Goal: Navigation & Orientation: Find specific page/section

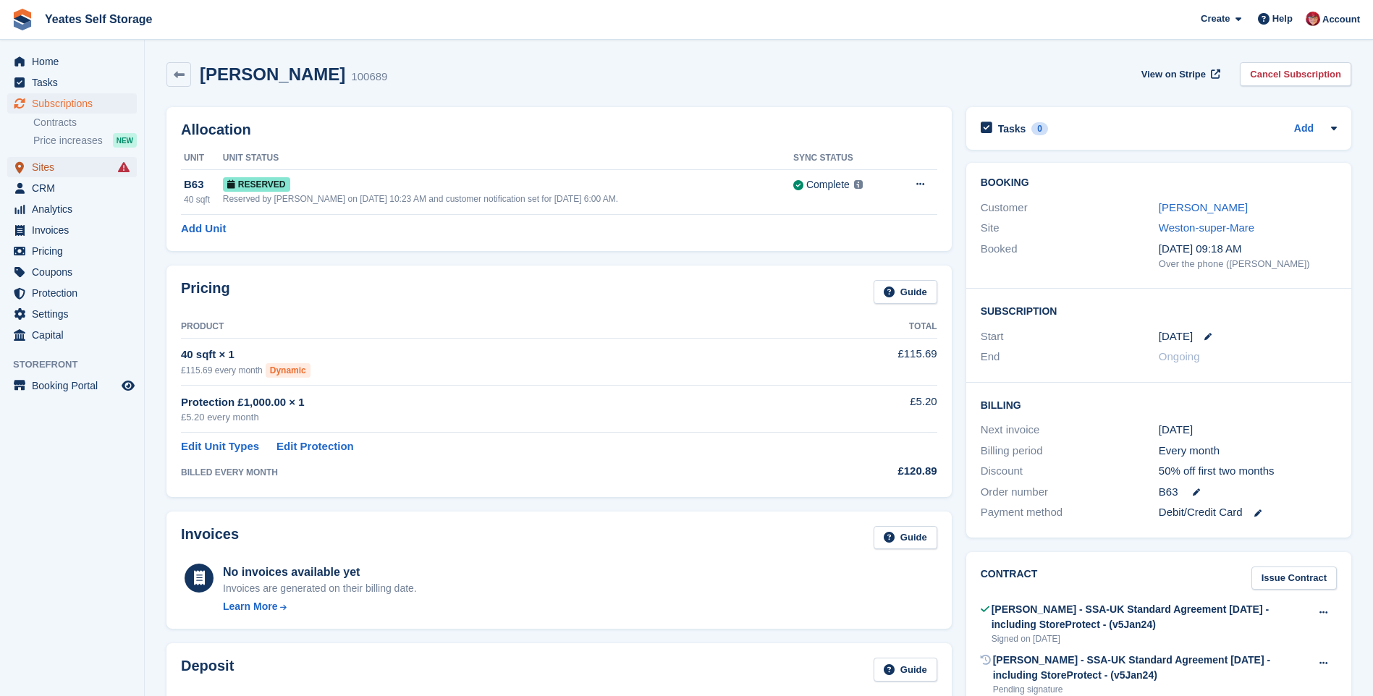
click at [34, 173] on span "Sites" at bounding box center [75, 167] width 87 height 20
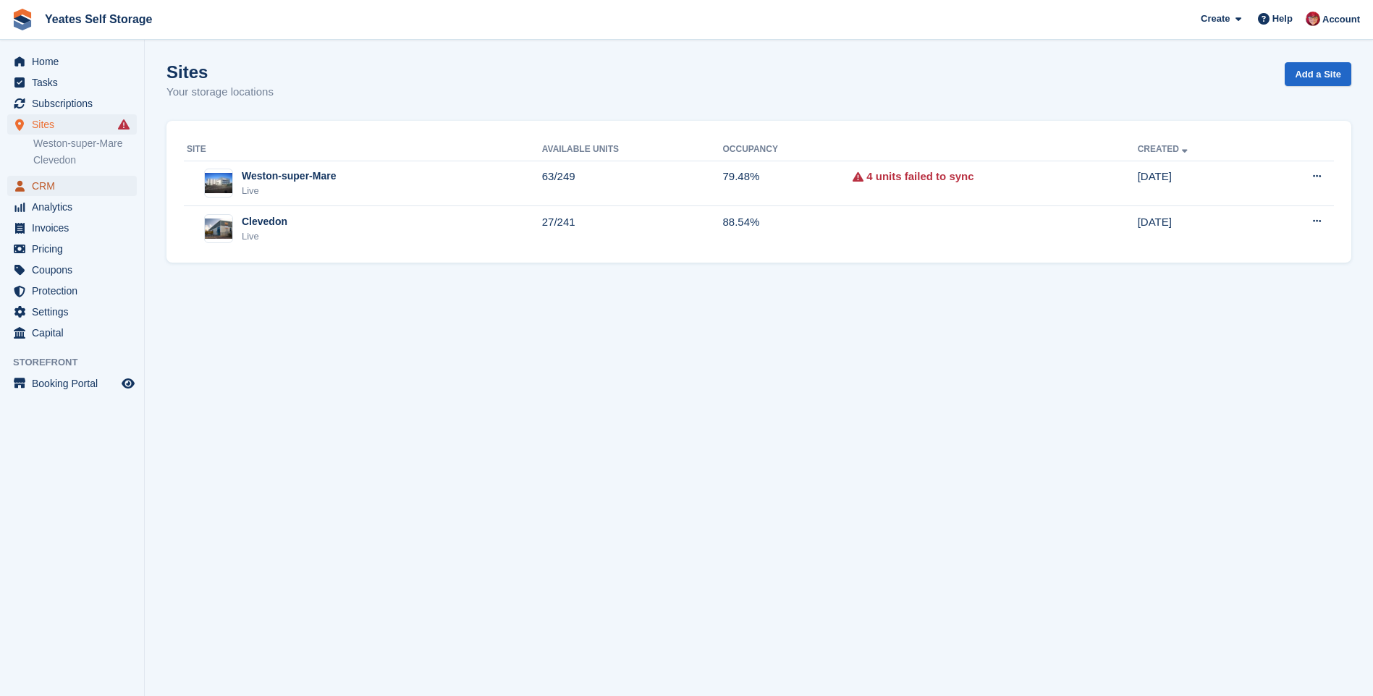
click at [15, 190] on icon "menu" at bounding box center [19, 186] width 9 height 11
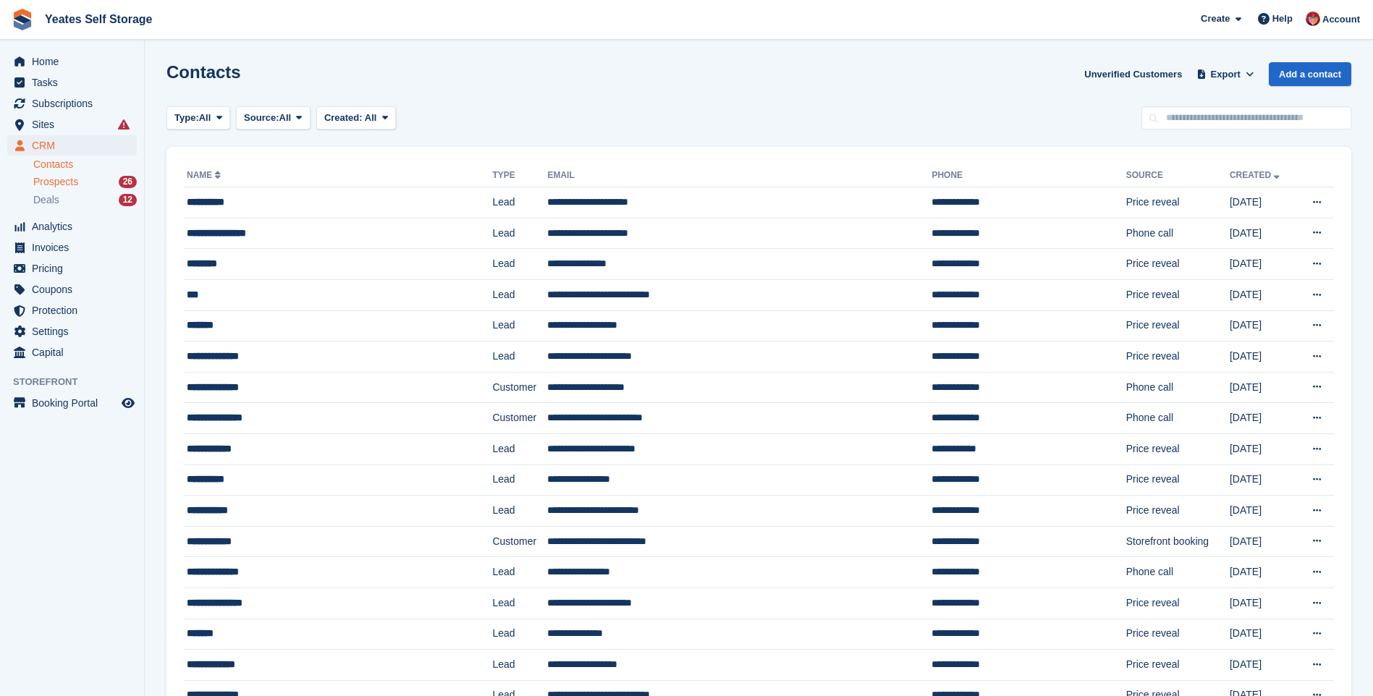
click at [41, 185] on span "Prospects" at bounding box center [55, 182] width 45 height 14
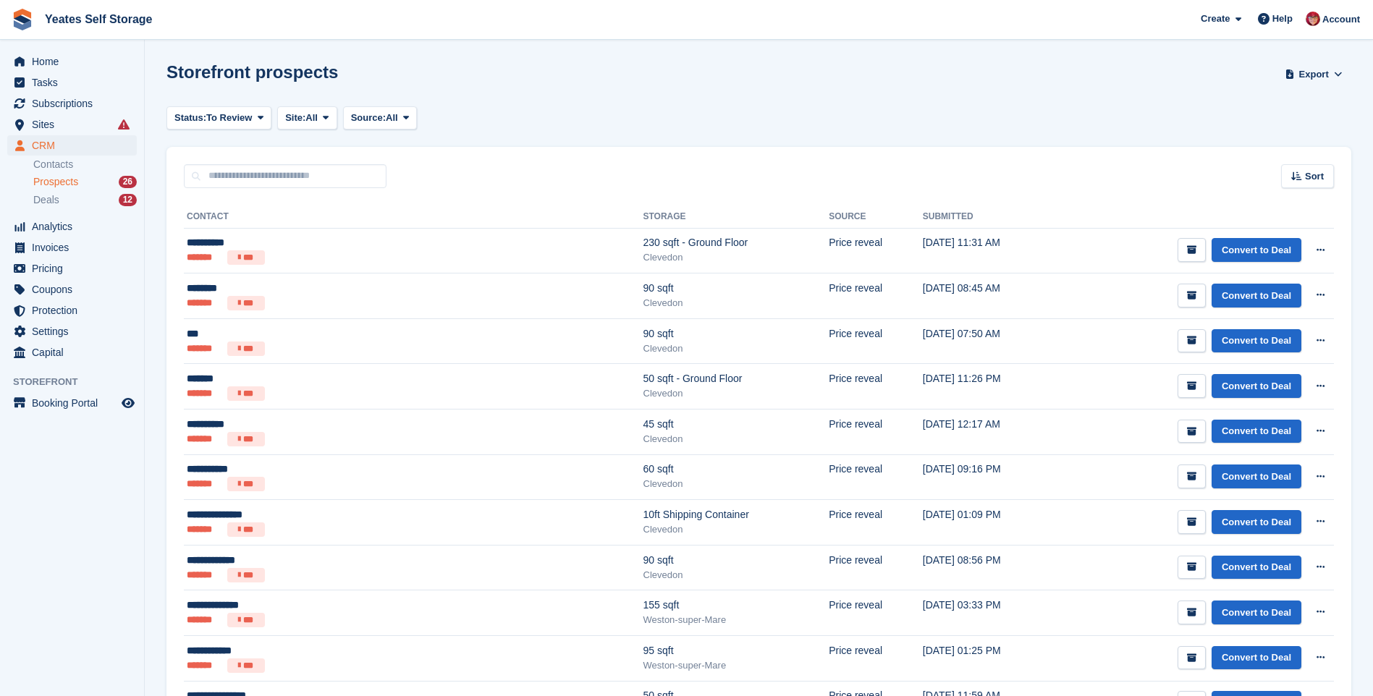
click at [61, 181] on span "Prospects" at bounding box center [55, 182] width 45 height 14
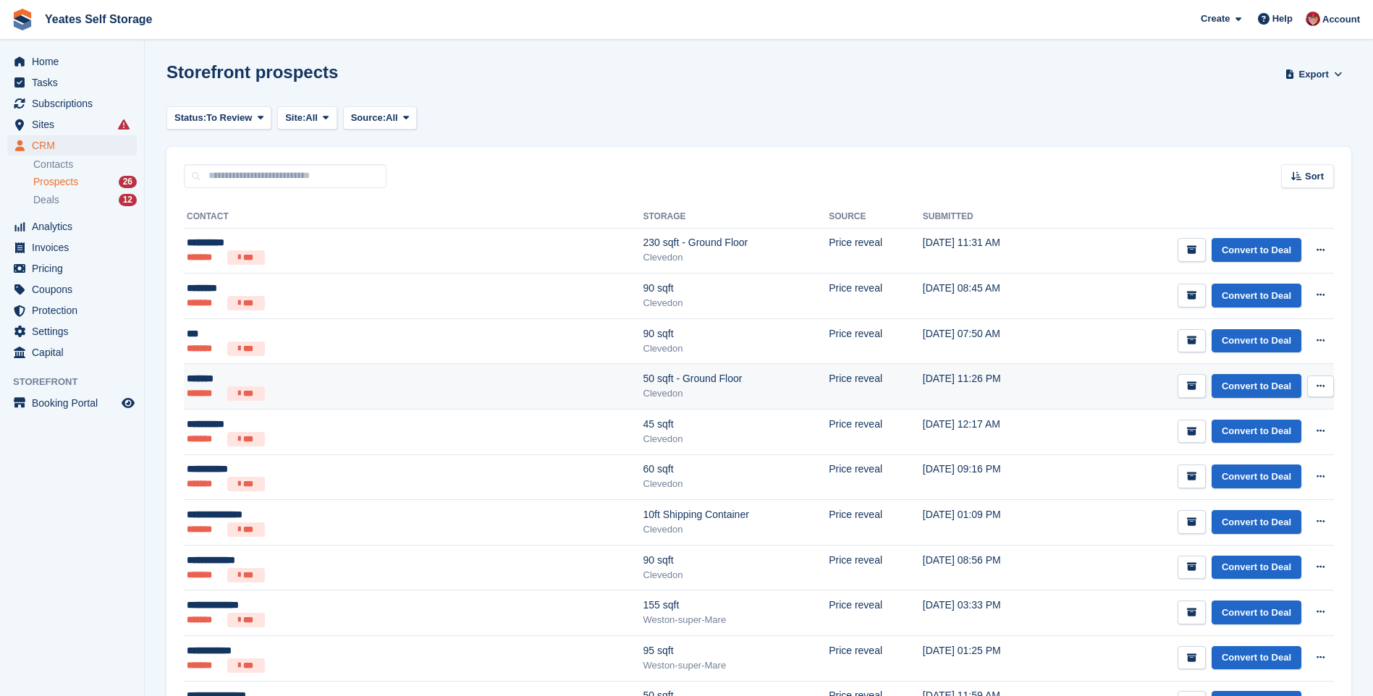
click at [208, 384] on div "*******" at bounding box center [316, 378] width 259 height 15
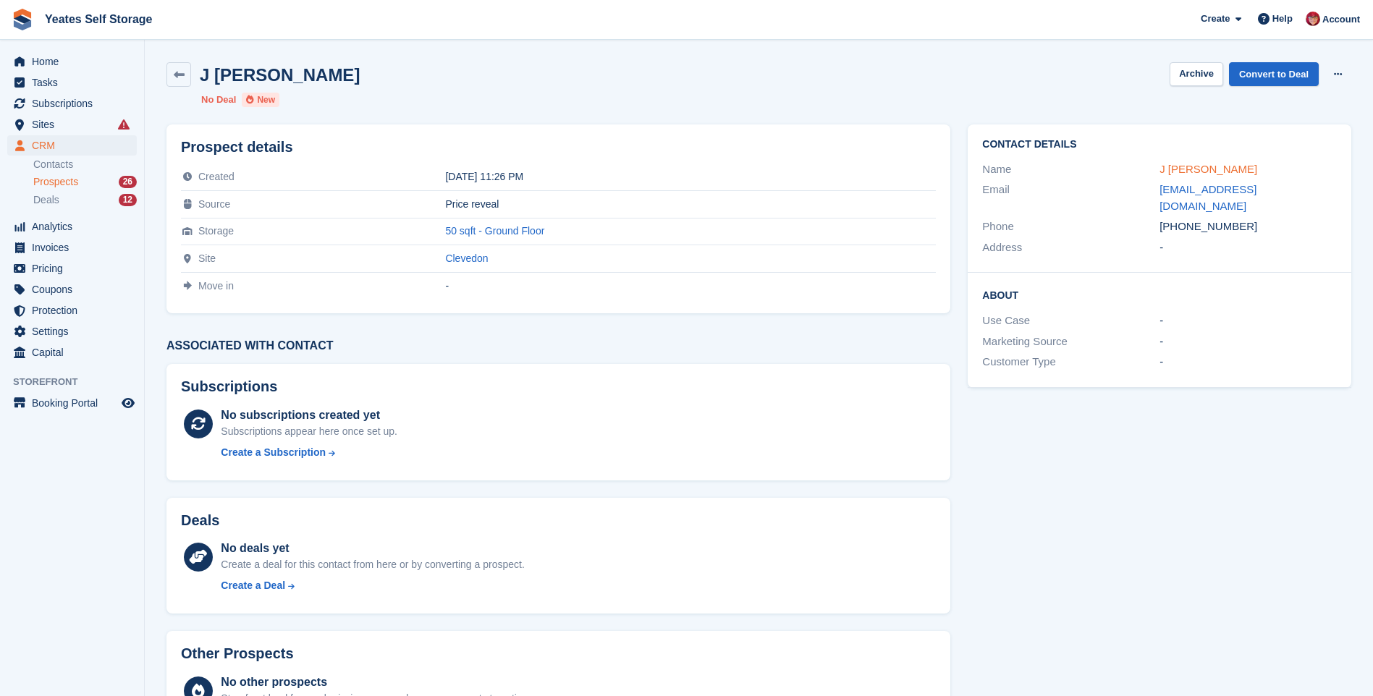
click at [1177, 169] on link "J [PERSON_NAME]" at bounding box center [1208, 169] width 98 height 12
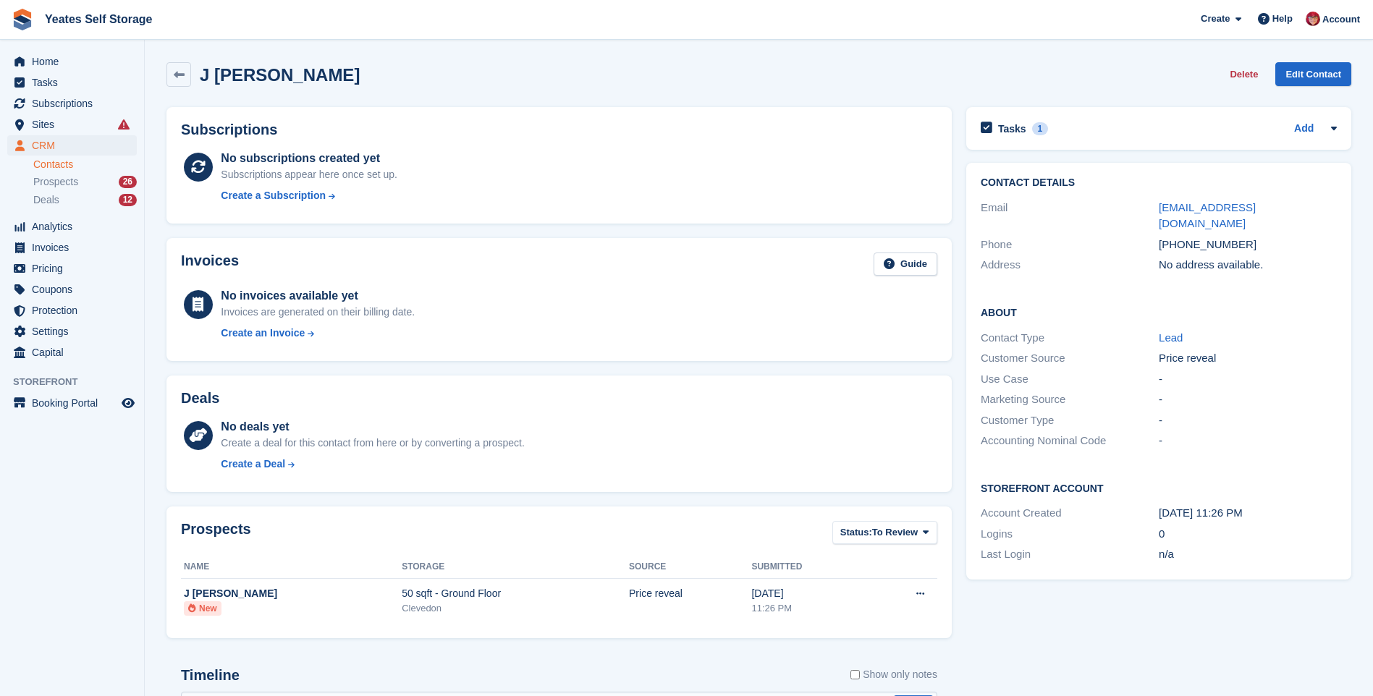
click at [40, 187] on span "Prospects" at bounding box center [55, 182] width 45 height 14
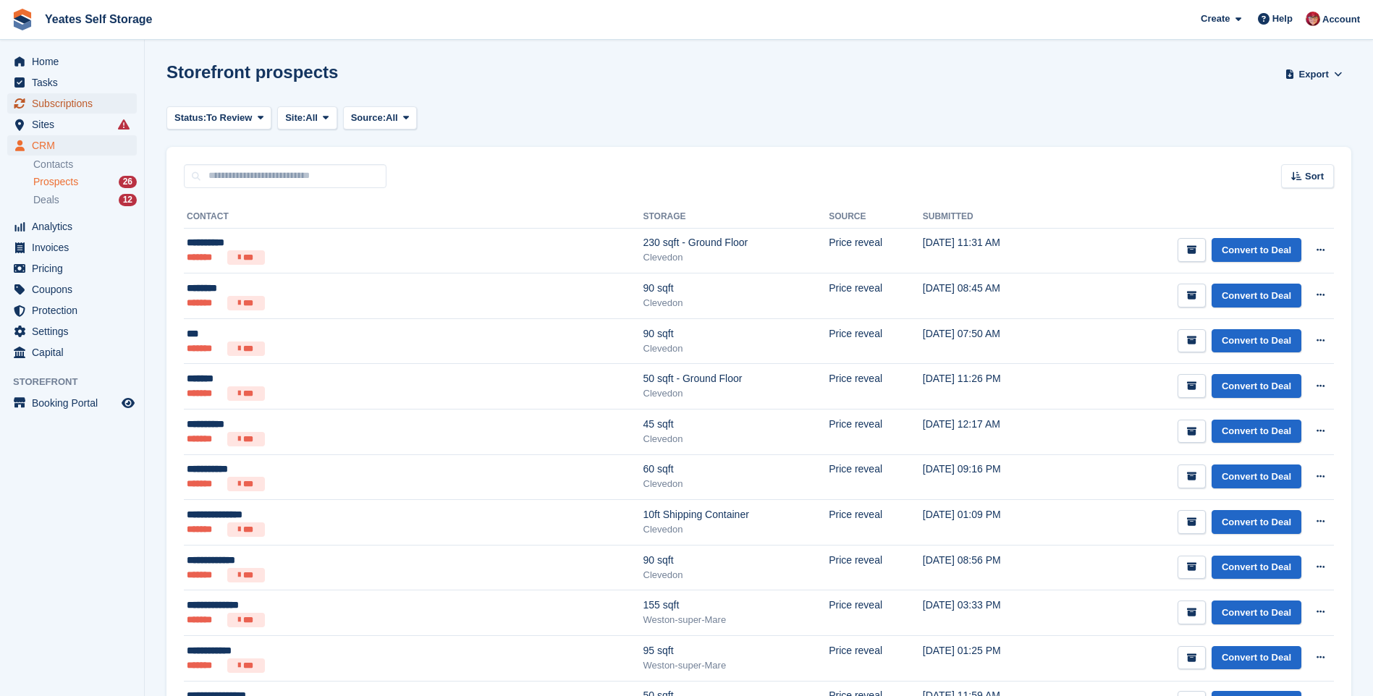
click at [48, 101] on span "Subscriptions" at bounding box center [75, 103] width 87 height 20
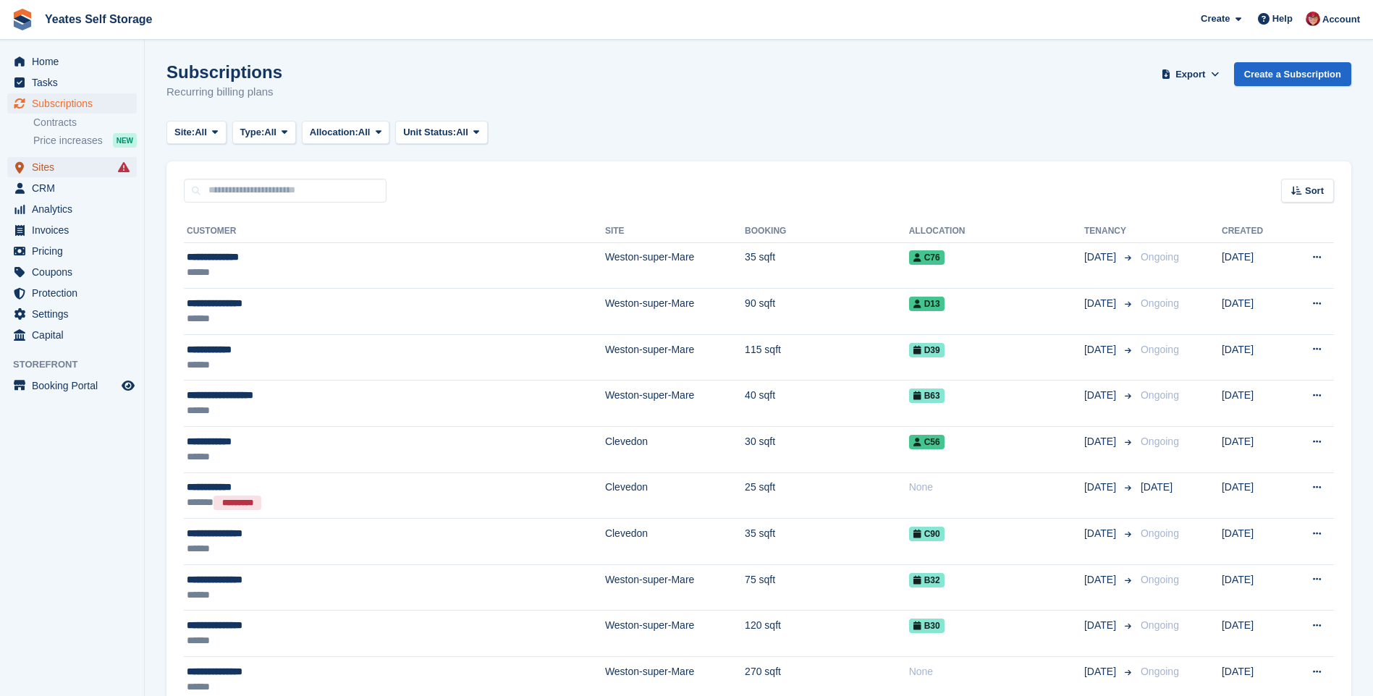
click at [47, 164] on span "Sites" at bounding box center [75, 167] width 87 height 20
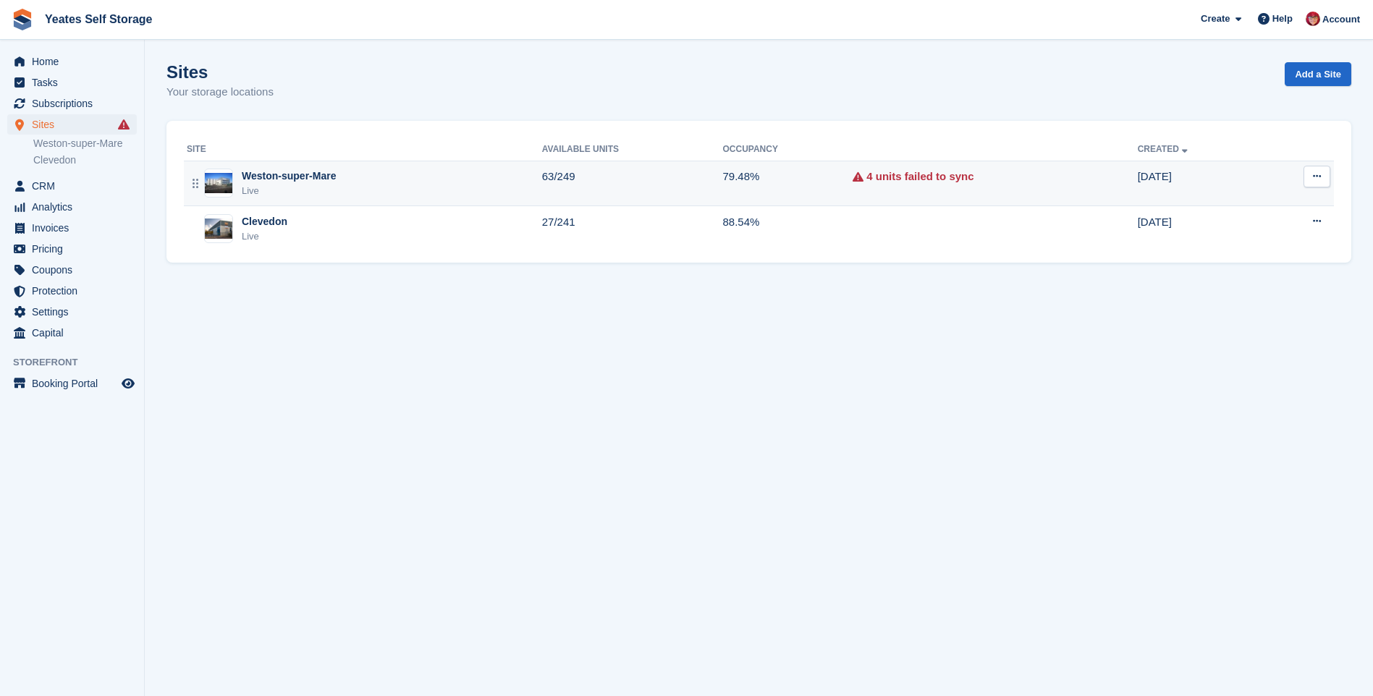
click at [279, 171] on div "Weston-super-Mare" at bounding box center [289, 176] width 94 height 15
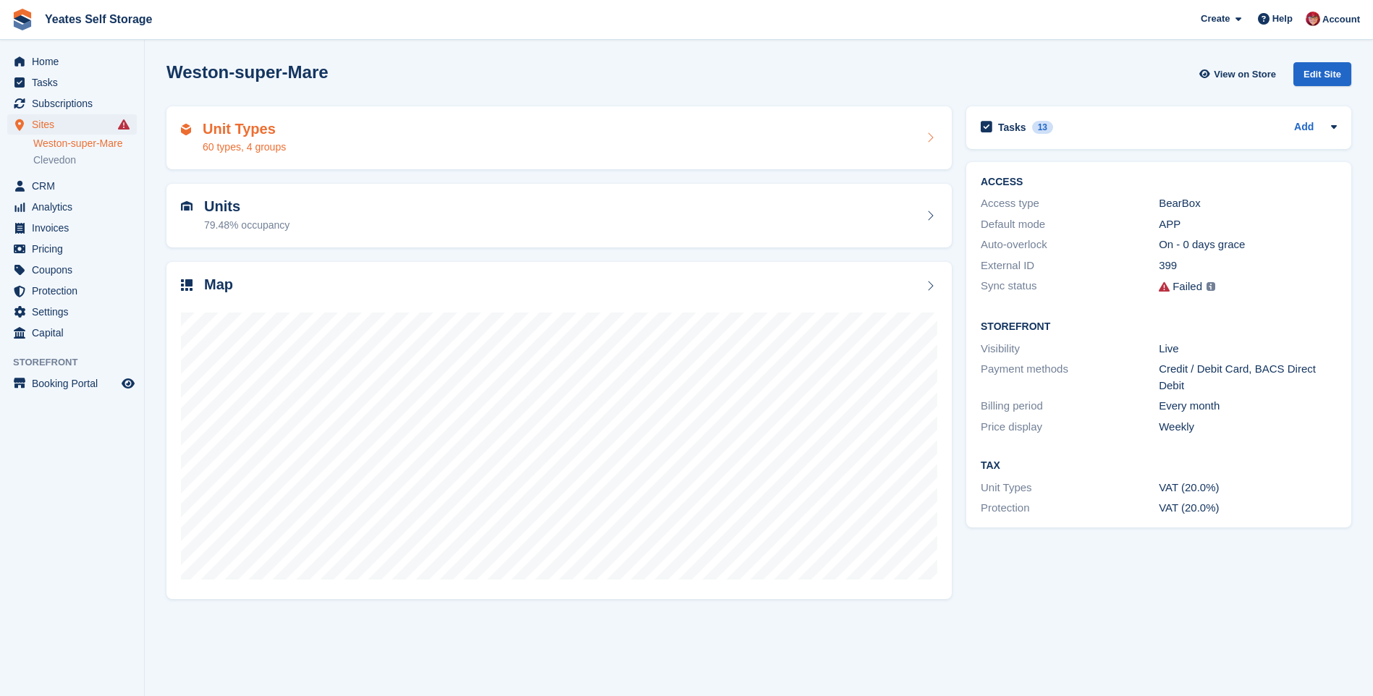
click at [238, 131] on h2 "Unit Types" at bounding box center [244, 129] width 83 height 17
